Goal: Information Seeking & Learning: Learn about a topic

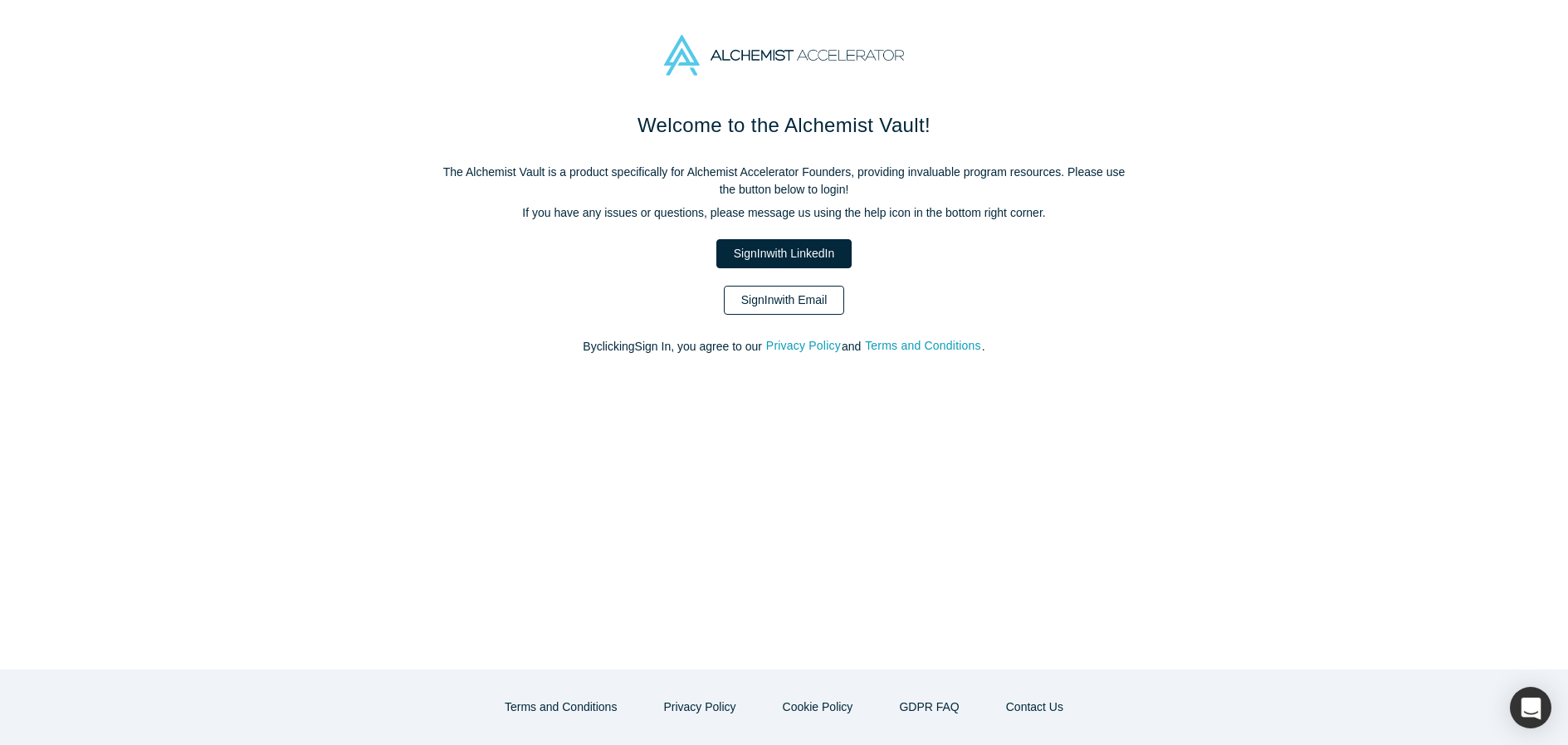
click at [824, 300] on link "Sign In with Email" at bounding box center [784, 300] width 121 height 29
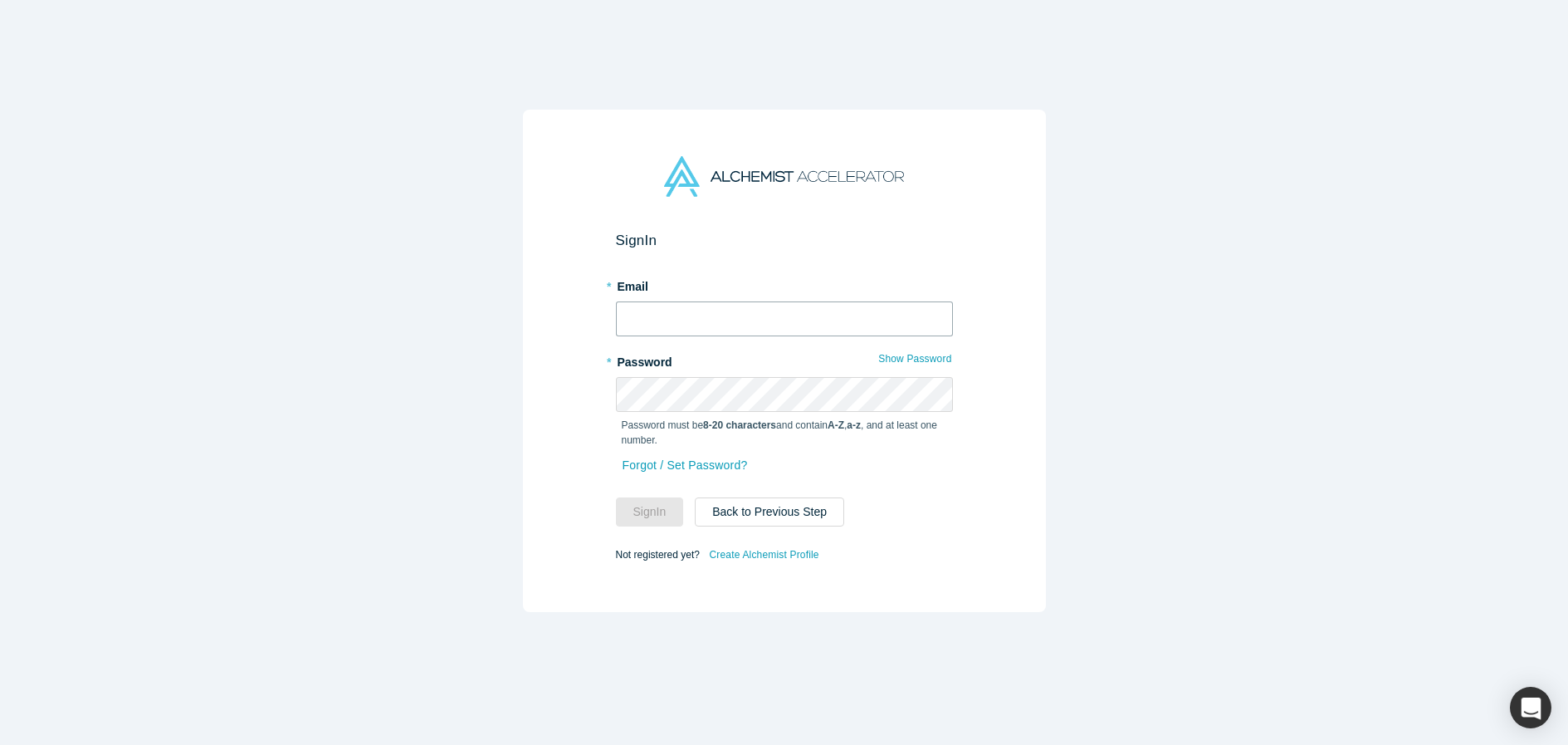
type input "[PERSON_NAME][EMAIL_ADDRESS][DOMAIN_NAME]"
click at [642, 512] on button "Sign In" at bounding box center [650, 512] width 68 height 29
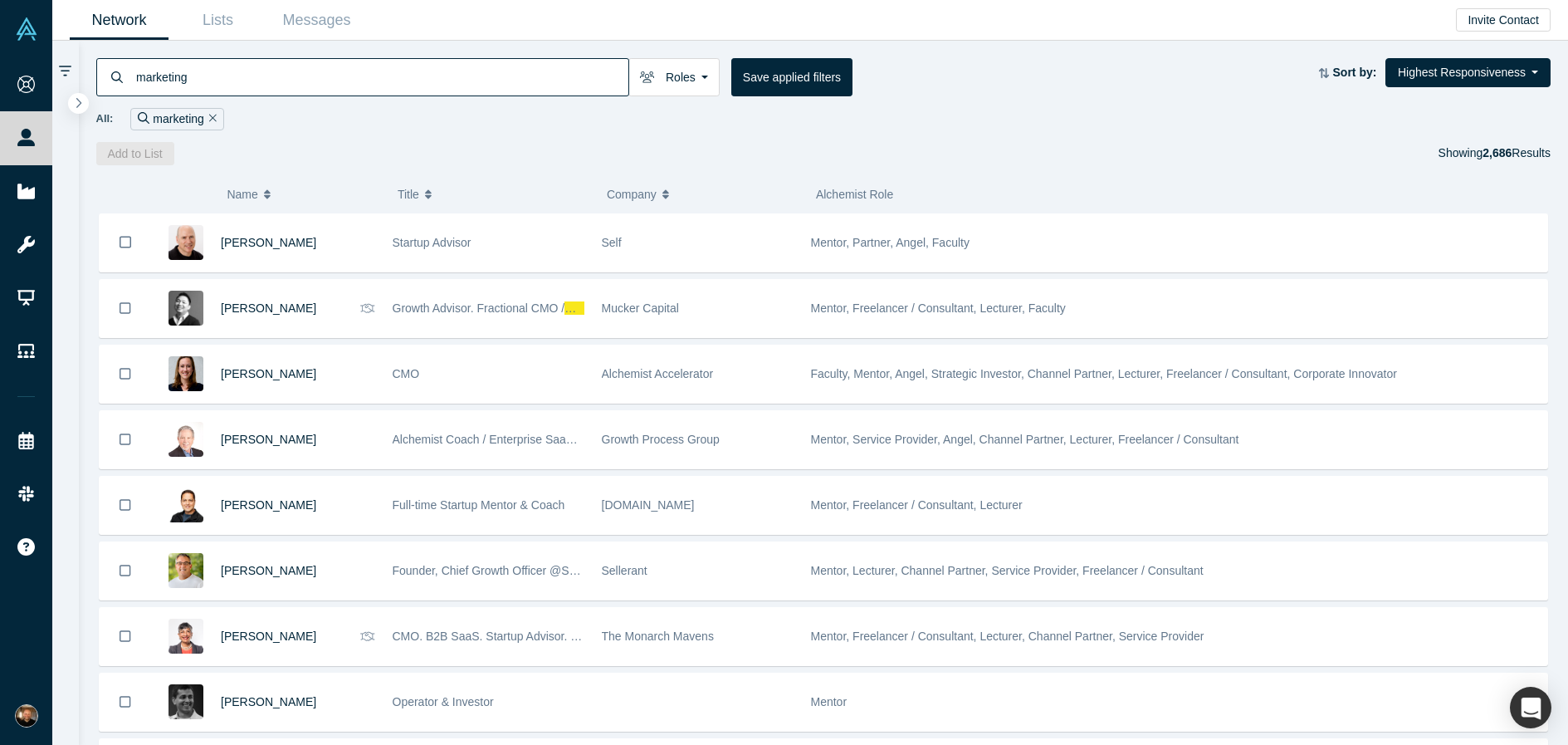
click at [489, 152] on div "Add to List Showing 2,686 Results" at bounding box center [824, 153] width 1455 height 23
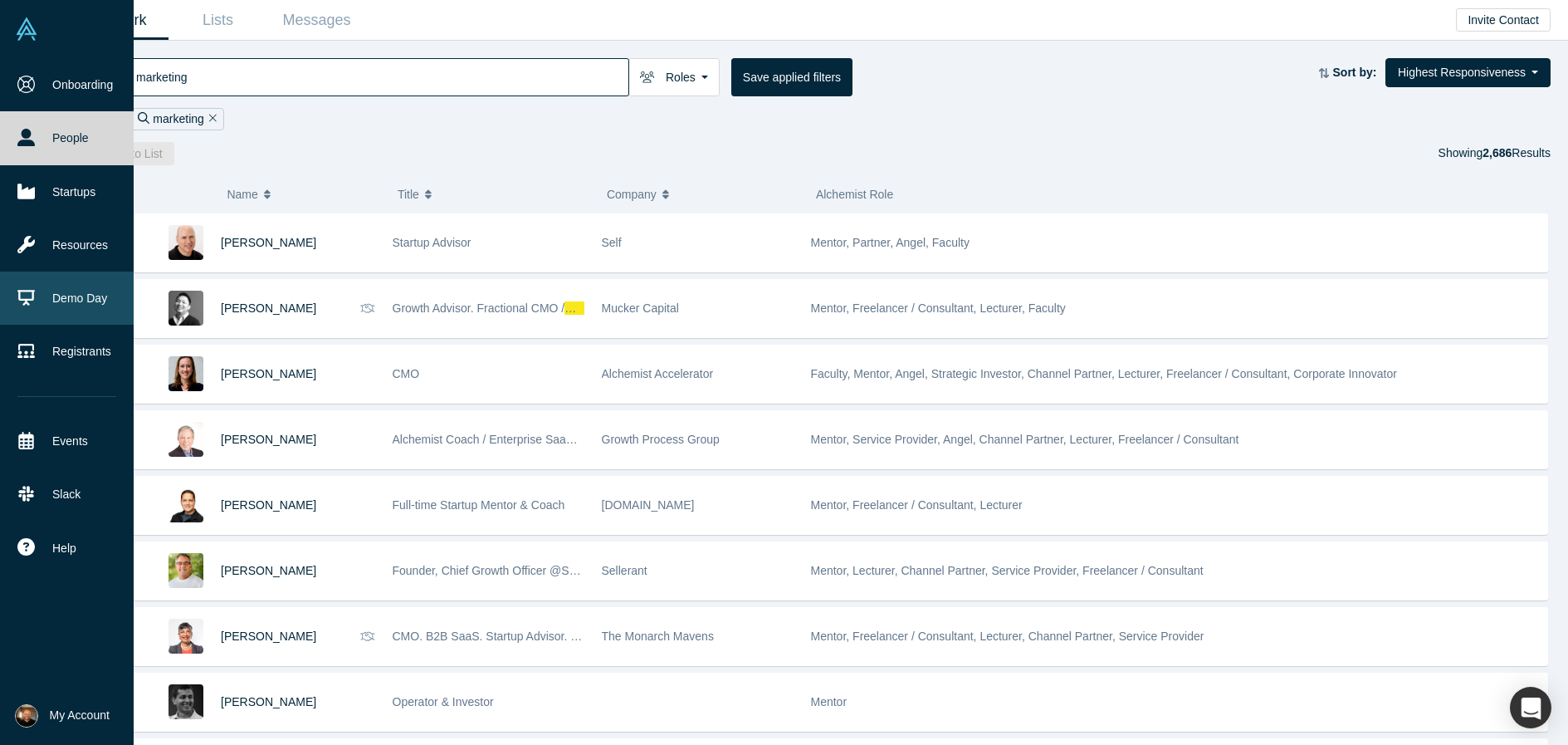
click at [32, 290] on icon at bounding box center [26, 297] width 17 height 15
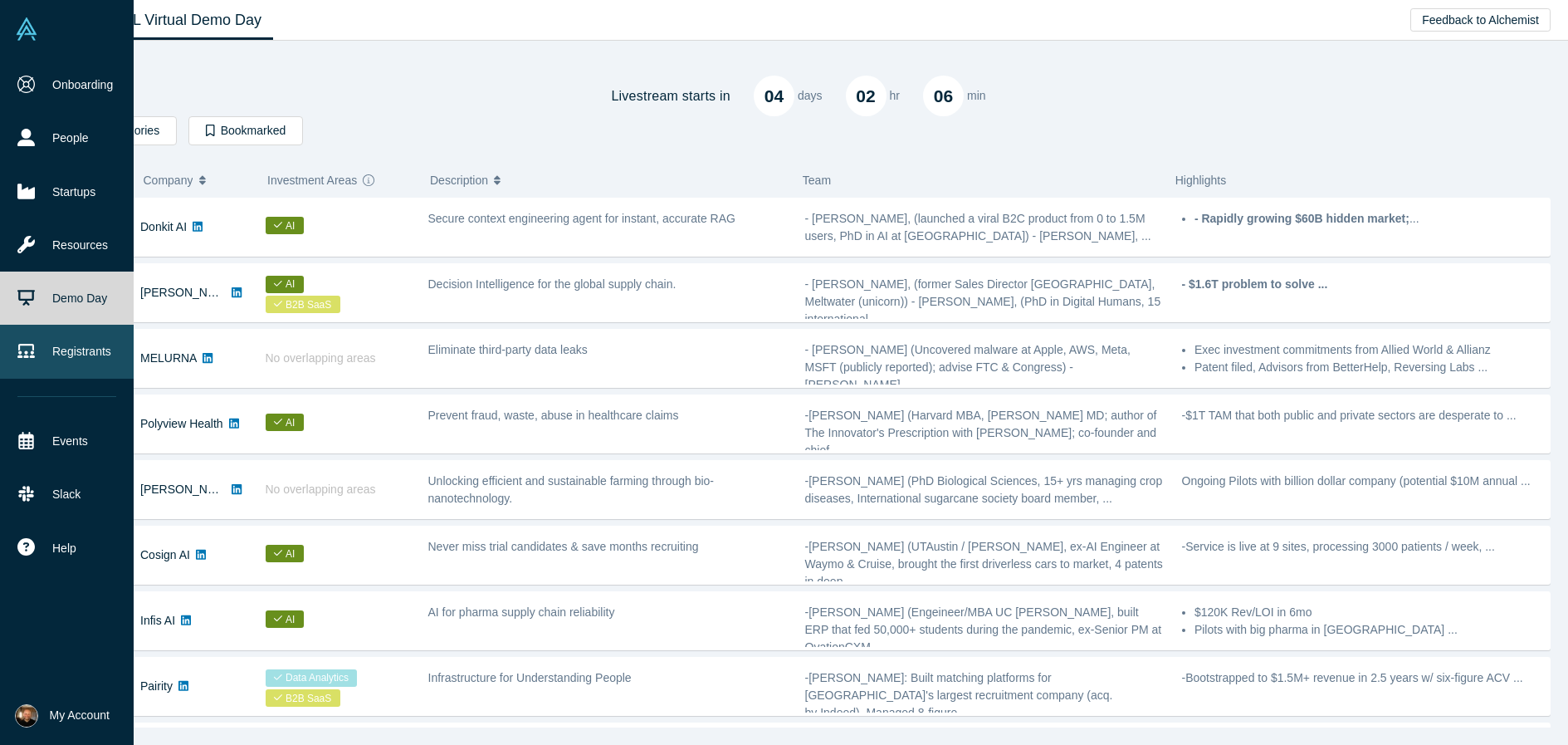
click at [26, 350] on icon at bounding box center [26, 350] width 17 height 17
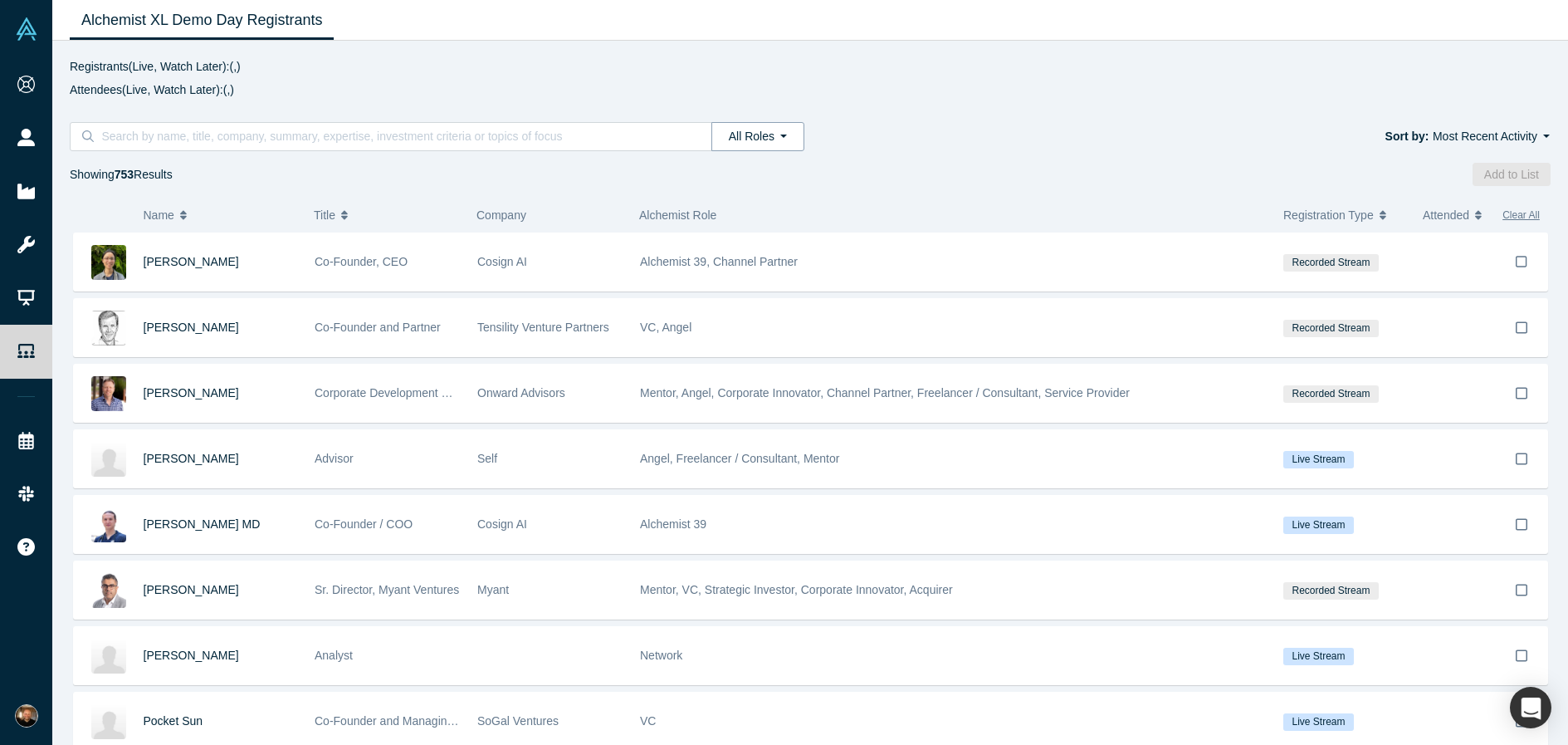
click at [756, 128] on button "All Roles" at bounding box center [758, 137] width 93 height 29
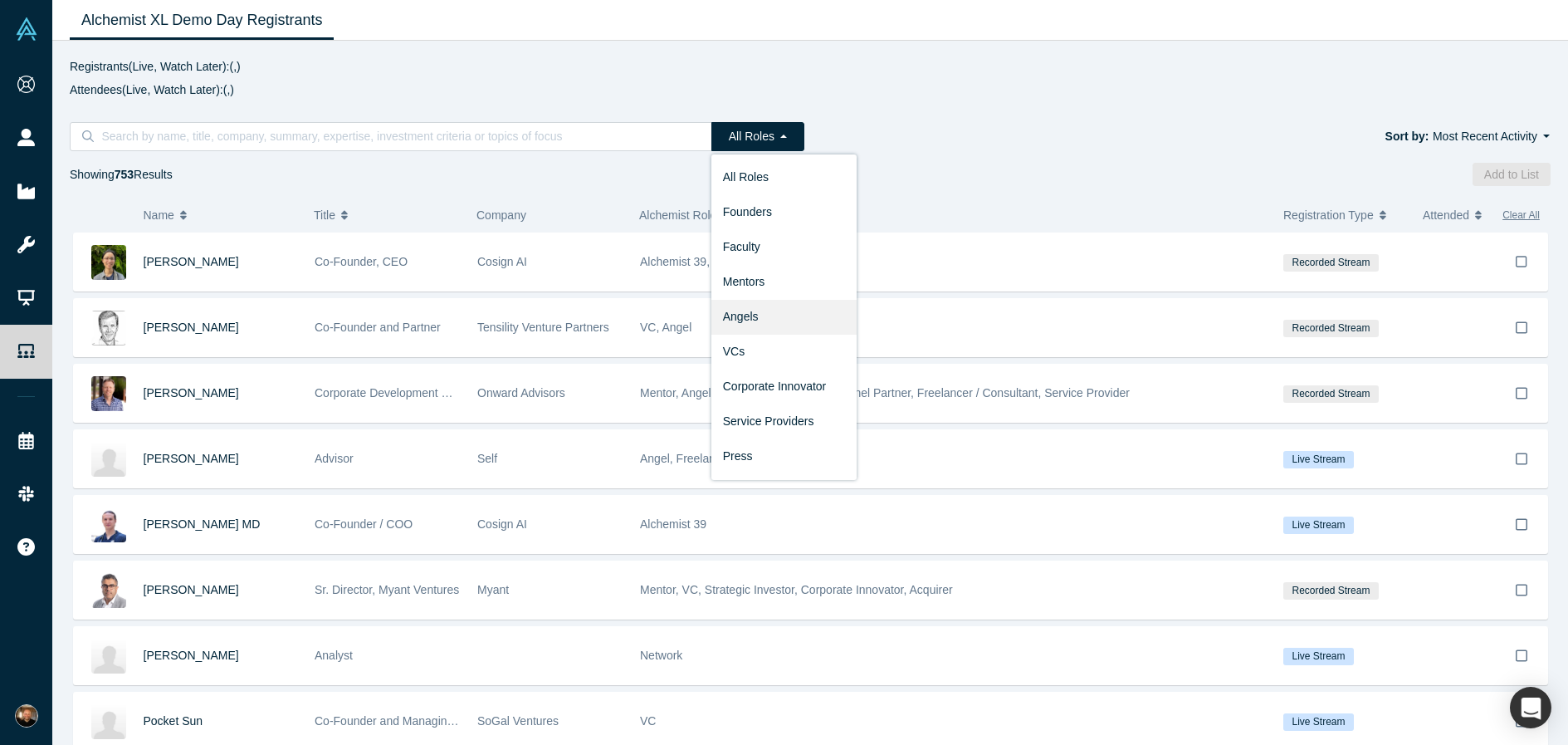
click at [786, 315] on link "Angels" at bounding box center [784, 317] width 145 height 35
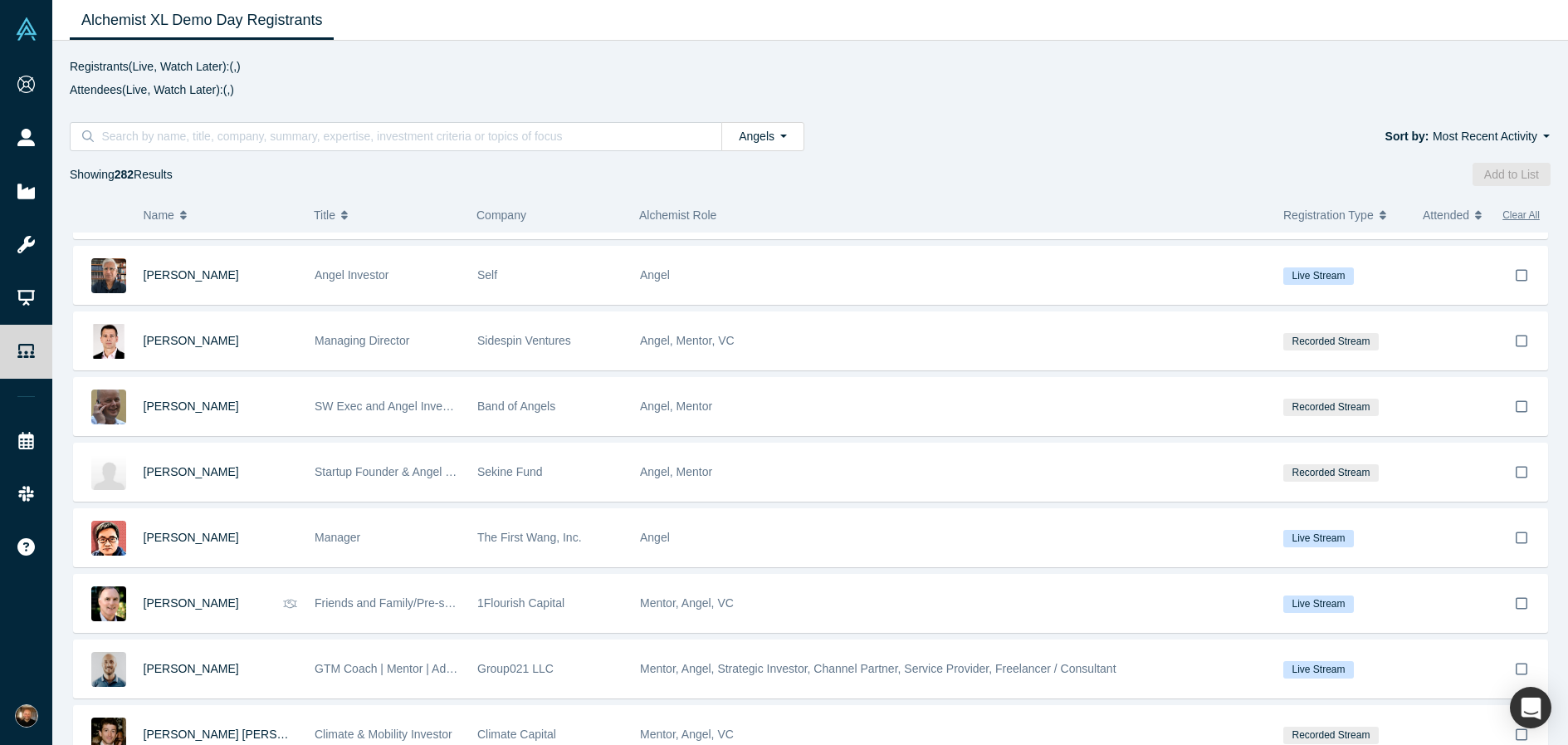
scroll to position [15933, 0]
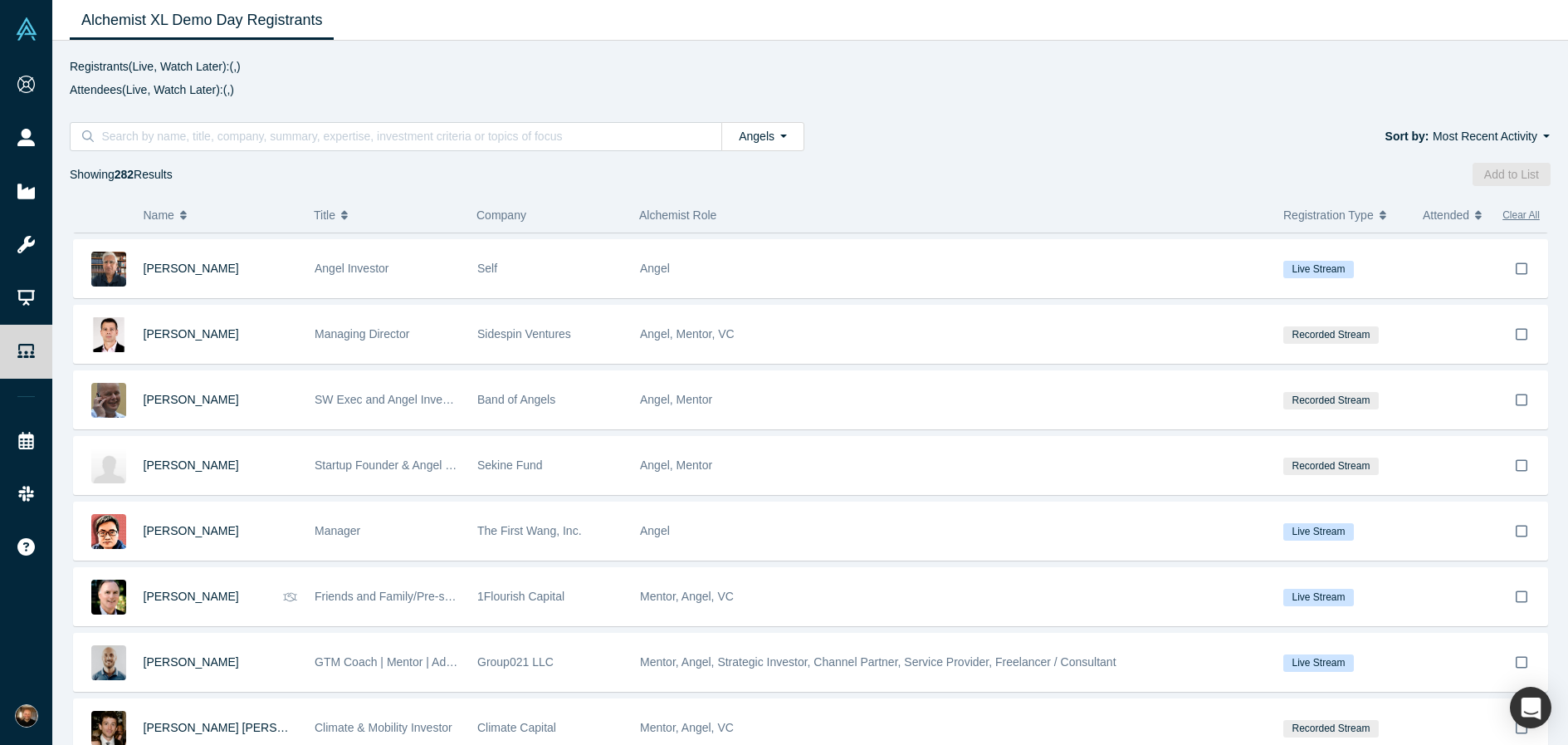
click at [1334, 217] on span "Registration Type" at bounding box center [1328, 214] width 91 height 35
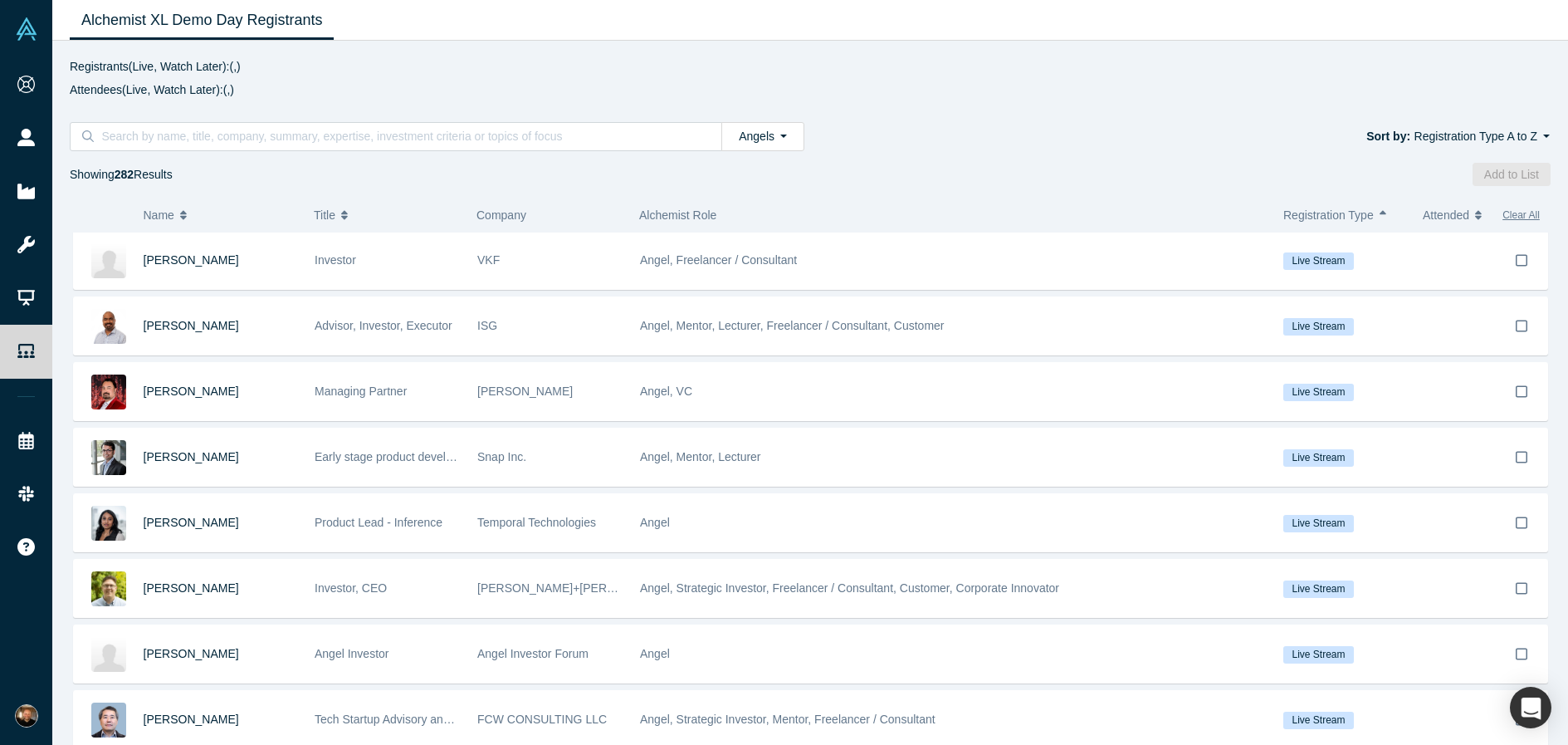
scroll to position [4989, 0]
click at [417, 139] on input at bounding box center [401, 136] width 604 height 21
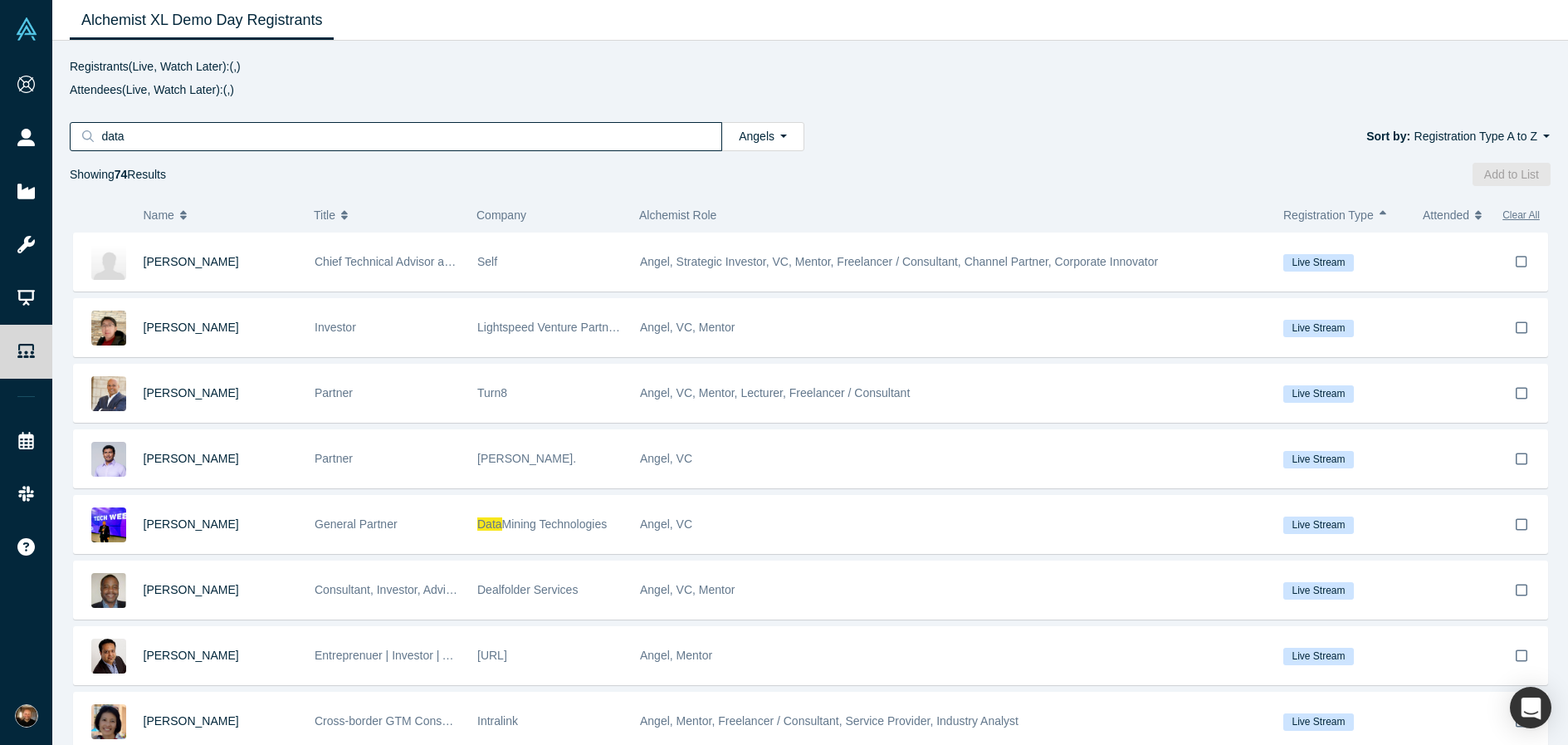
click at [271, 125] on div "data" at bounding box center [396, 137] width 652 height 29
click at [271, 133] on input "data" at bounding box center [401, 136] width 604 height 21
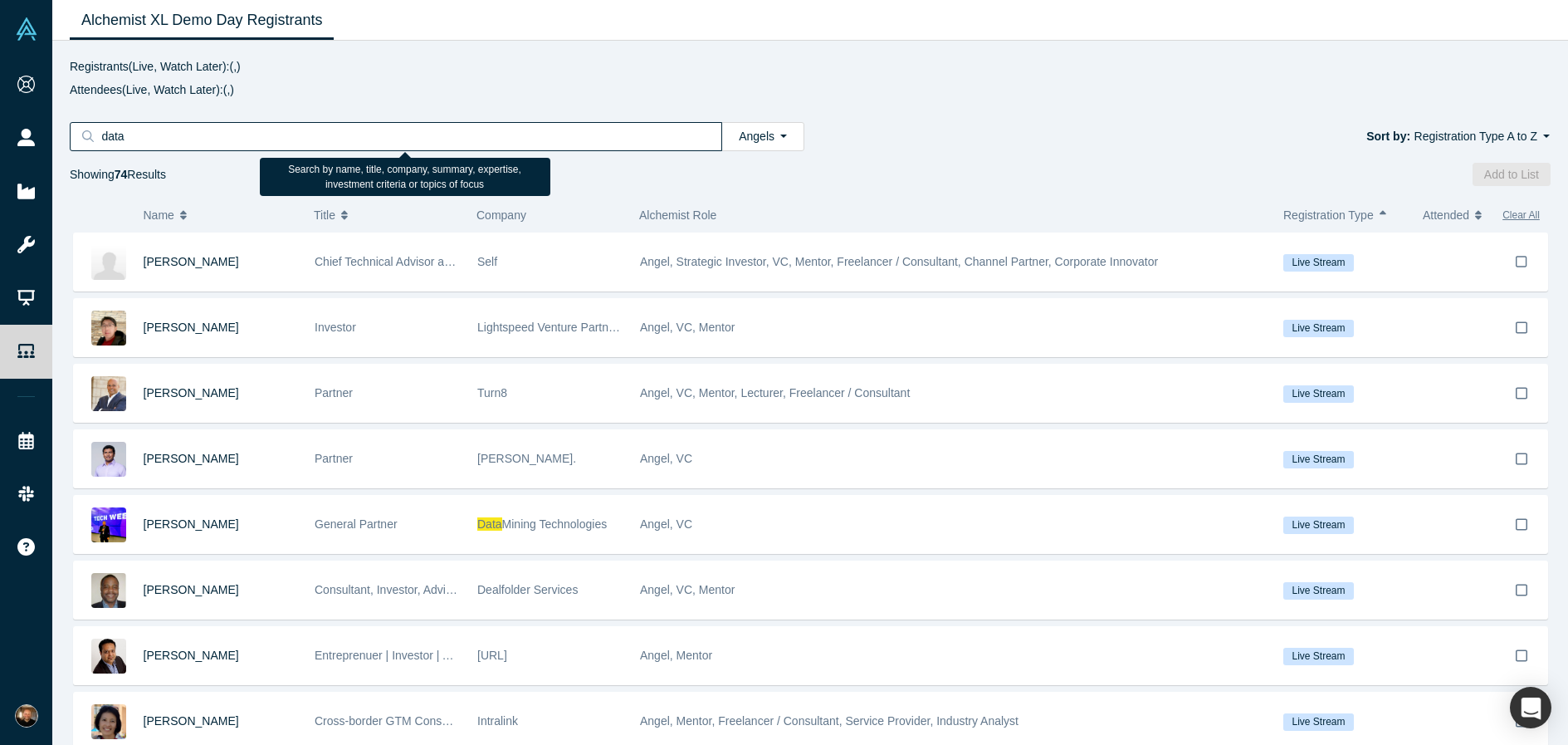
click at [271, 133] on input "data" at bounding box center [401, 136] width 604 height 21
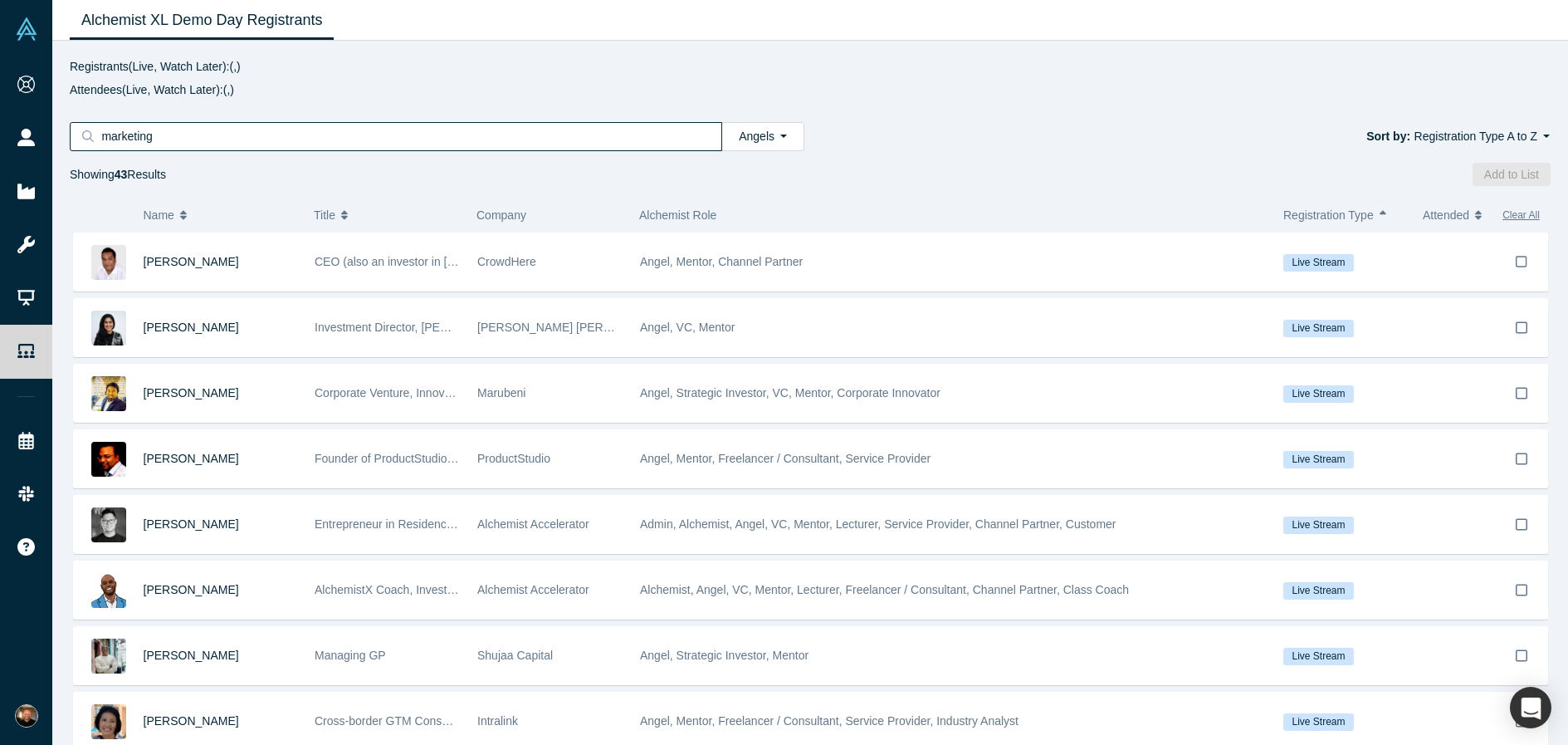
click at [196, 137] on input "marketing" at bounding box center [401, 136] width 604 height 21
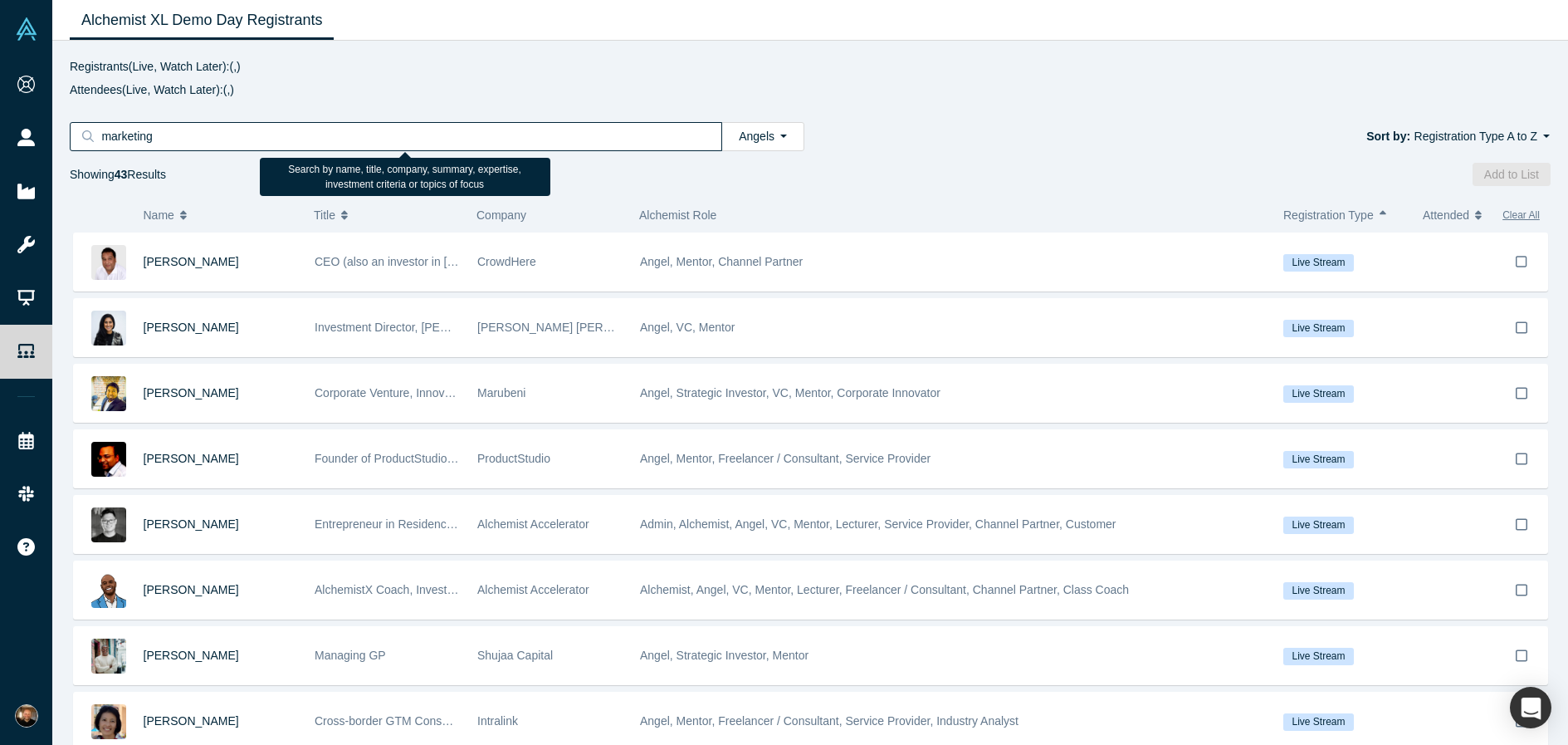
click at [196, 137] on input "marketing" at bounding box center [401, 136] width 604 height 21
type input "data"
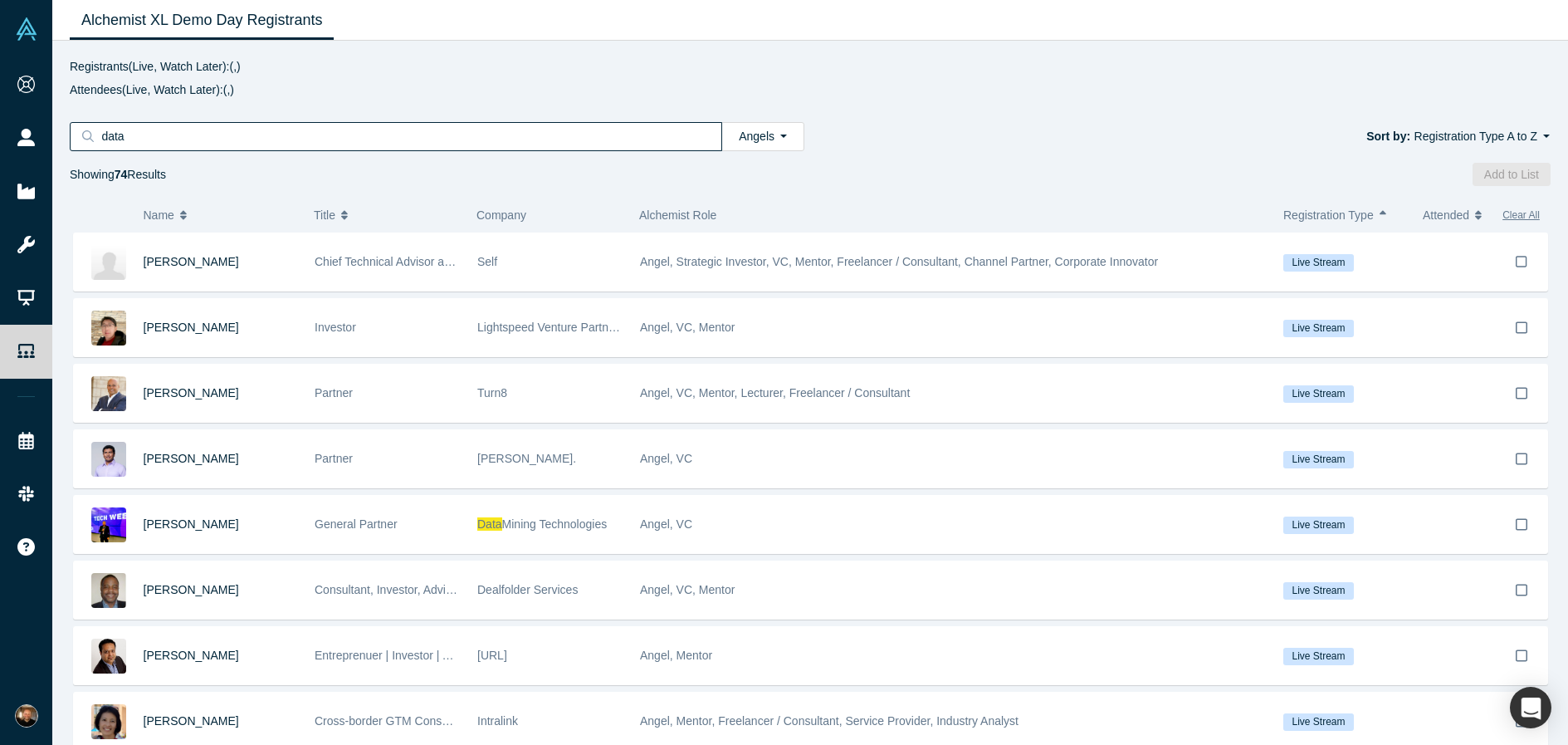
click at [406, 133] on input "data" at bounding box center [401, 136] width 604 height 21
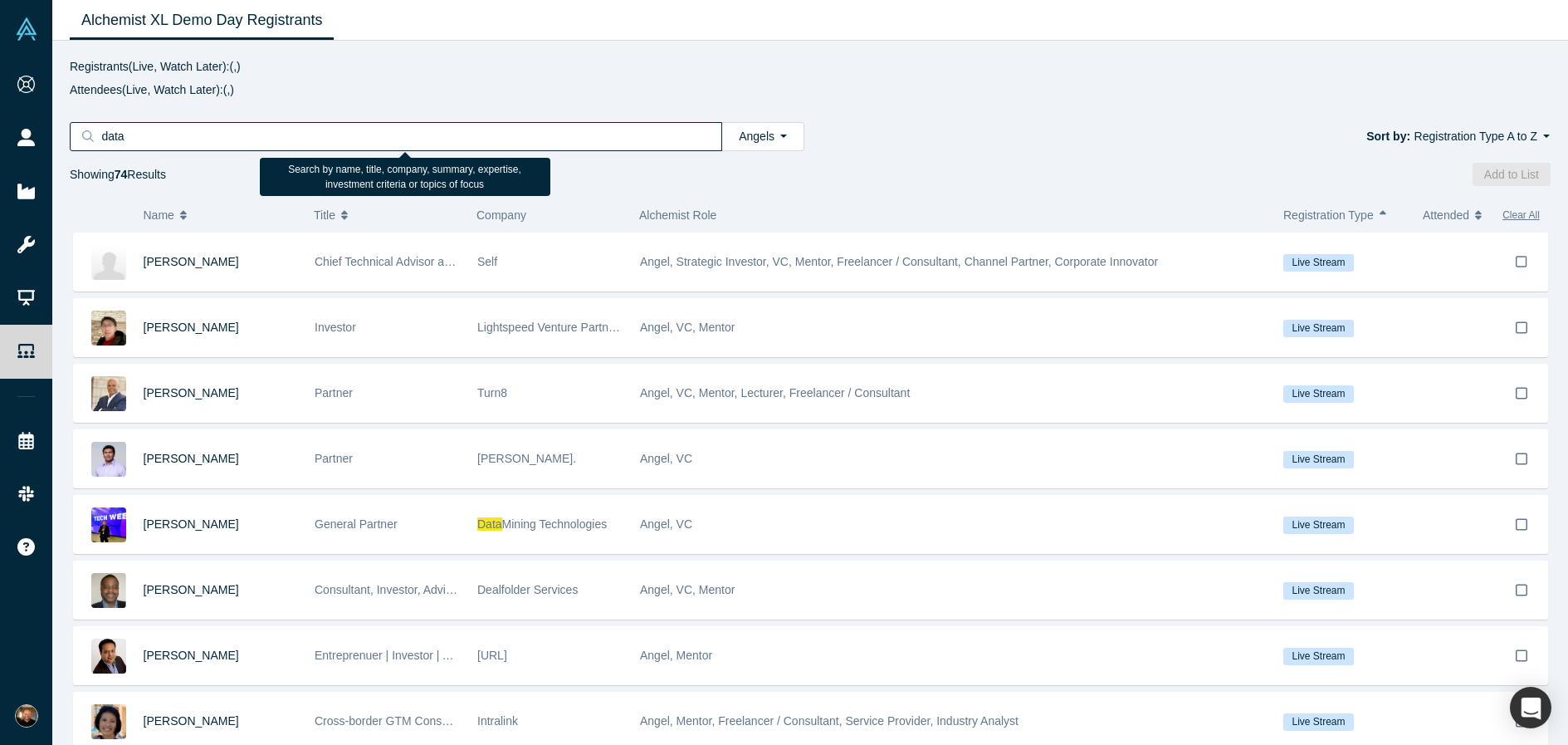
click at [406, 133] on input "data" at bounding box center [401, 136] width 604 height 21
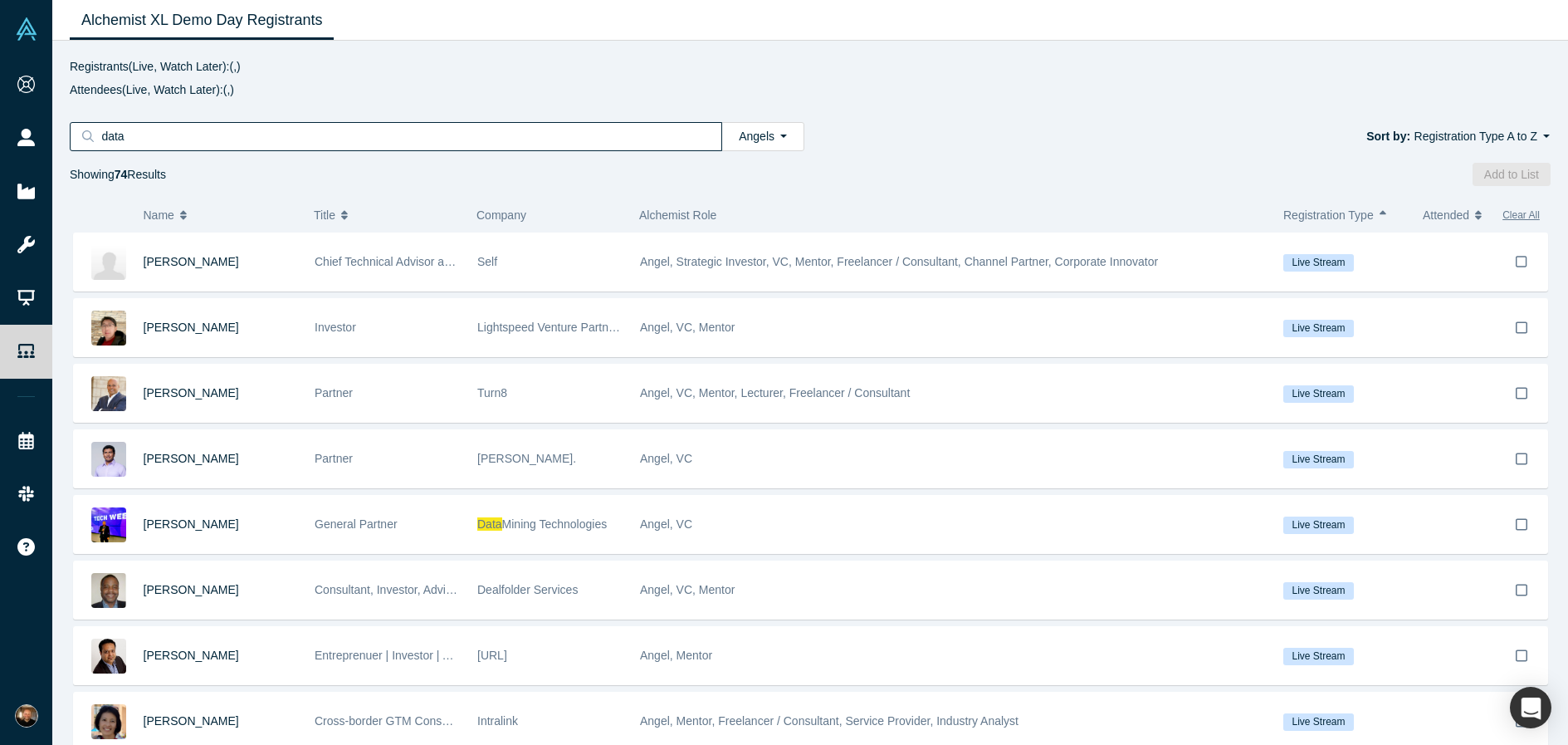
click at [921, 127] on div "Sort by: Registration Type A to Z Highest Response Rate Highest Reviews Most Re…" at bounding box center [1178, 137] width 746 height 29
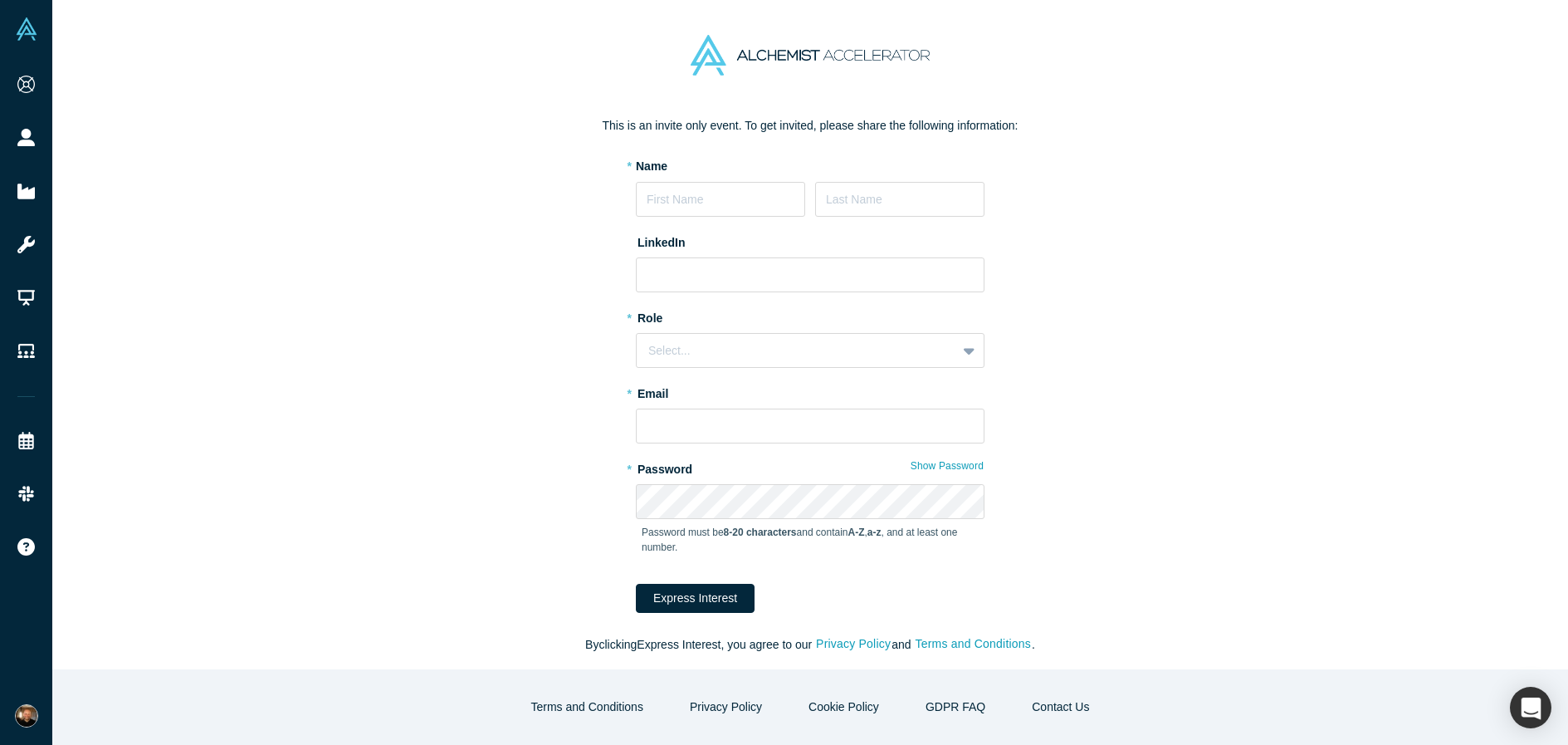
scroll to position [67, 0]
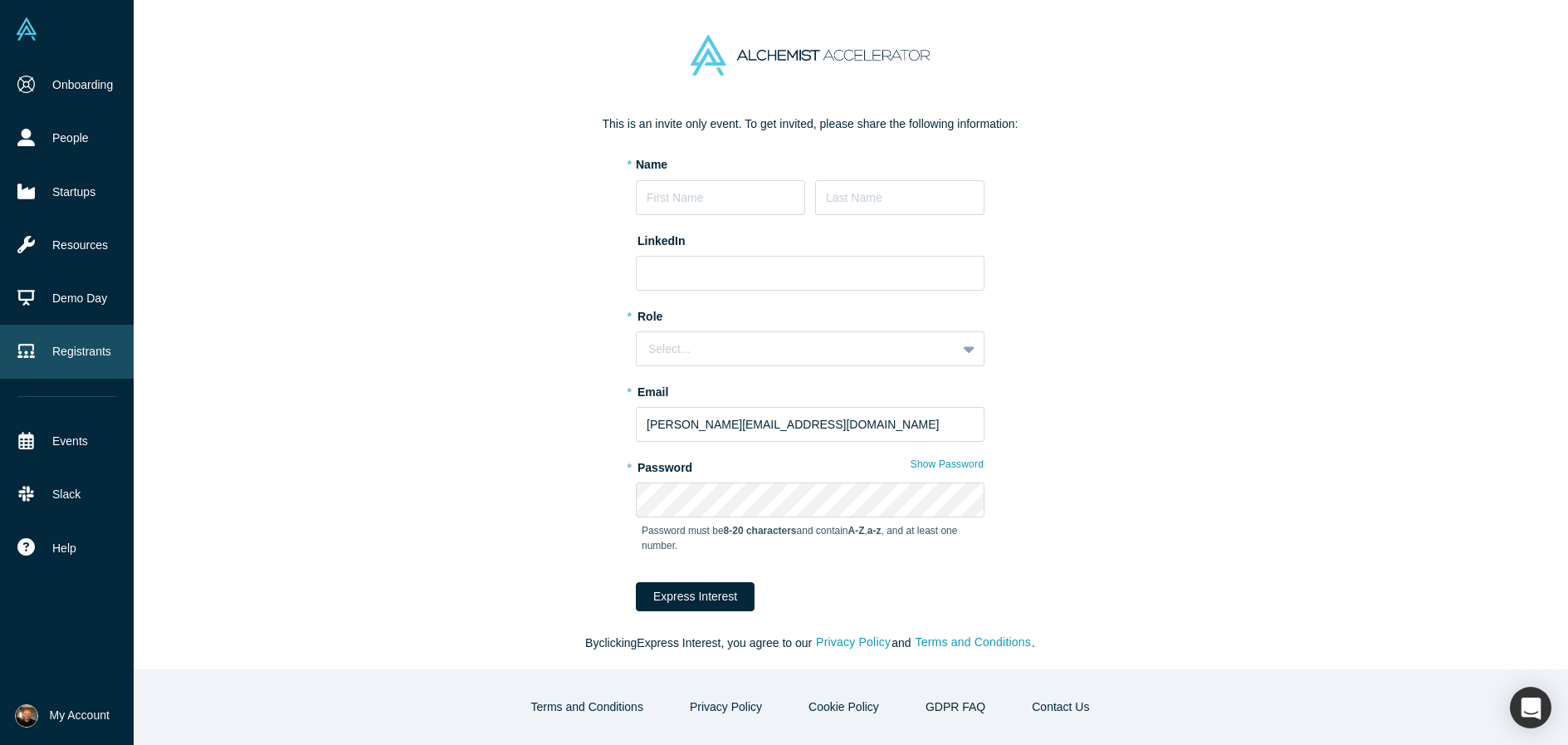
click at [40, 347] on link "Registrants" at bounding box center [67, 351] width 133 height 53
